Goal: Task Accomplishment & Management: Use online tool/utility

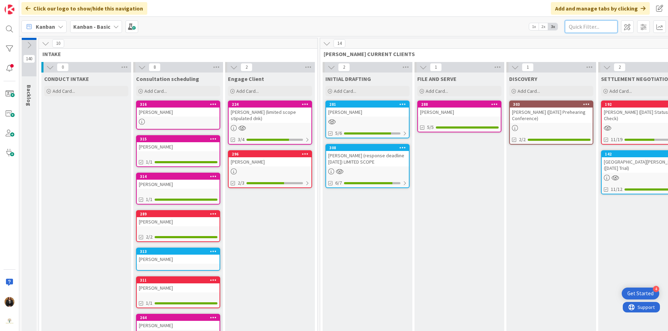
click at [578, 27] on input "text" at bounding box center [590, 26] width 53 height 13
type input "[PERSON_NAME]"
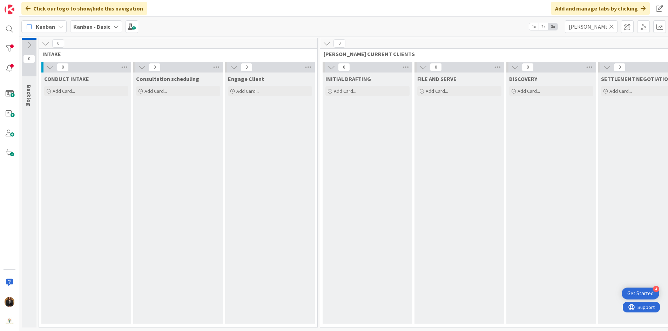
click at [609, 26] on icon at bounding box center [611, 26] width 5 height 6
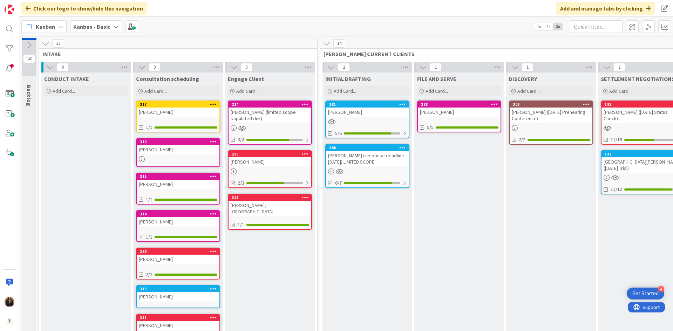
click at [252, 205] on div "[PERSON_NAME], [GEOGRAPHIC_DATA]" at bounding box center [269, 208] width 83 height 15
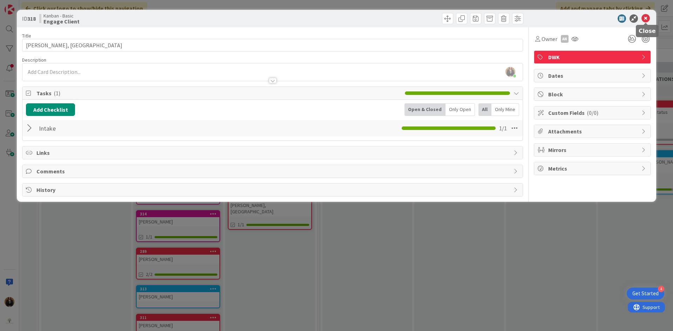
click at [646, 19] on icon at bounding box center [645, 18] width 8 height 8
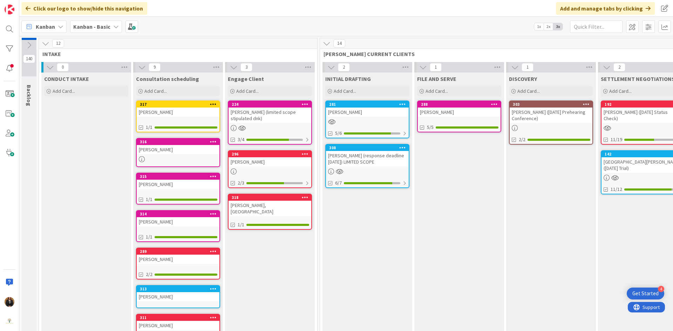
click at [352, 114] on div "[PERSON_NAME]" at bounding box center [367, 112] width 83 height 9
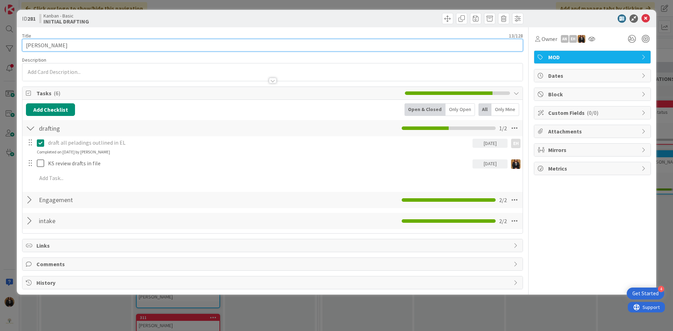
click at [140, 49] on input "[PERSON_NAME]" at bounding box center [272, 45] width 501 height 13
type input "[PERSON_NAME] (Limited Scope)"
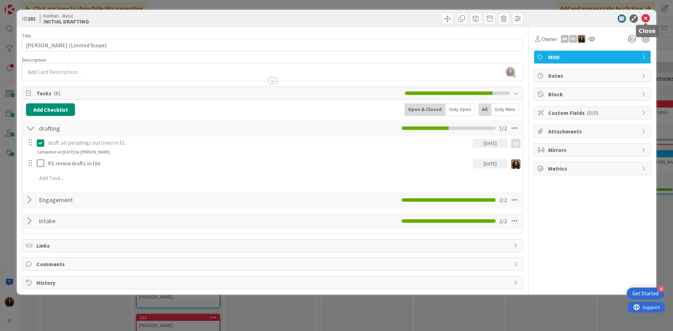
click at [642, 18] on icon at bounding box center [645, 18] width 8 height 8
